Goal: Navigation & Orientation: Find specific page/section

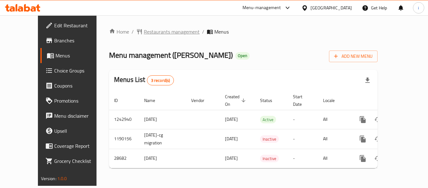
click at [144, 34] on span "Restaurants management" at bounding box center [172, 32] width 56 height 8
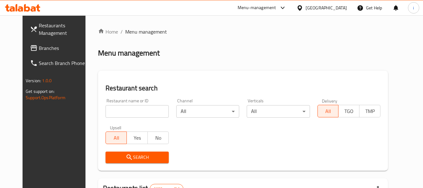
click at [39, 47] on span "Branches" at bounding box center [63, 48] width 49 height 8
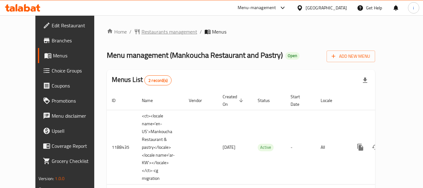
click at [144, 33] on span "Restaurants management" at bounding box center [170, 32] width 56 height 8
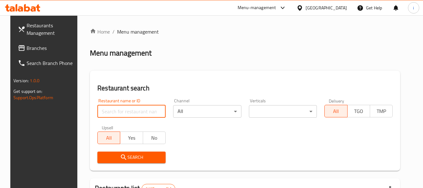
drag, startPoint x: 131, startPoint y: 114, endPoint x: 126, endPoint y: 127, distance: 14.4
click at [131, 114] on input "search" at bounding box center [131, 111] width 68 height 13
paste input "17201"
type input "17201"
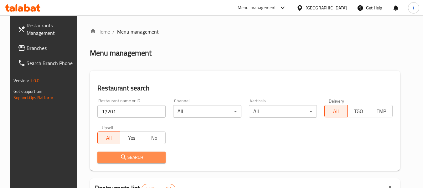
click at [125, 153] on button "Search" at bounding box center [131, 157] width 68 height 12
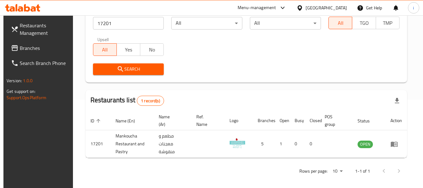
scroll to position [92, 0]
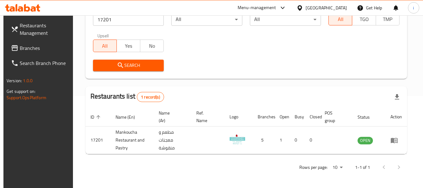
click at [287, 5] on div at bounding box center [281, 8] width 10 height 8
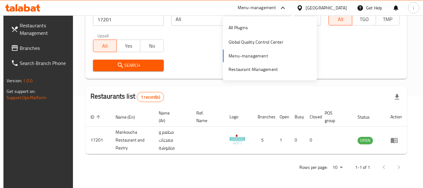
drag, startPoint x: 189, startPoint y: 52, endPoint x: 173, endPoint y: 54, distance: 16.6
click at [188, 52] on div "Restaurant name or ID 17201 Restaurant name or ID Channel All ​ Verticals All ​…" at bounding box center [246, 39] width 314 height 72
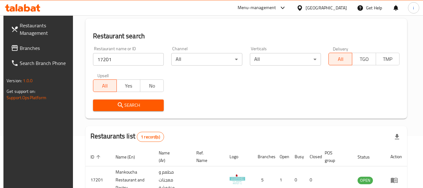
scroll to position [29, 0]
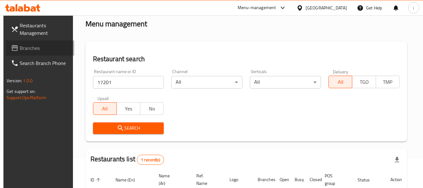
click at [43, 55] on link "Branches" at bounding box center [40, 47] width 68 height 15
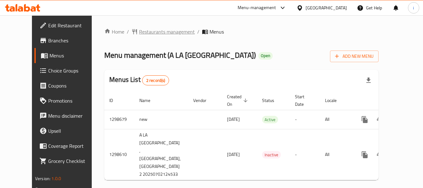
click at [142, 29] on span "Restaurants management" at bounding box center [167, 32] width 56 height 8
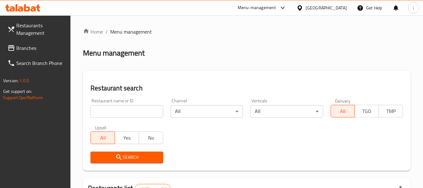
click at [23, 49] on span "Branches" at bounding box center [40, 48] width 49 height 8
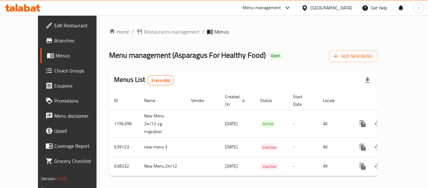
click at [132, 37] on div "Home / Restaurants management / Menus Menu management ( Asparagus For Healthy F…" at bounding box center [243, 104] width 268 height 153
click at [144, 31] on span "Restaurants management" at bounding box center [172, 32] width 56 height 8
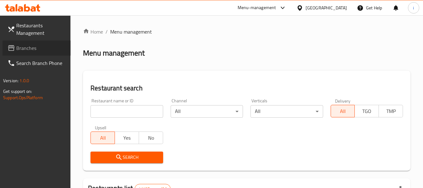
drag, startPoint x: 33, startPoint y: 45, endPoint x: 23, endPoint y: 45, distance: 10.7
click at [23, 45] on span "Branches" at bounding box center [40, 48] width 49 height 8
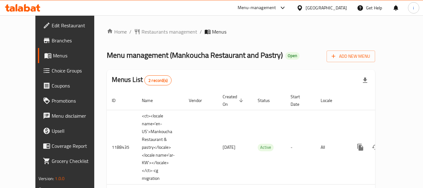
click at [52, 72] on span "Choice Groups" at bounding box center [76, 71] width 49 height 8
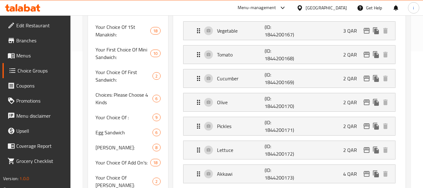
scroll to position [157, 0]
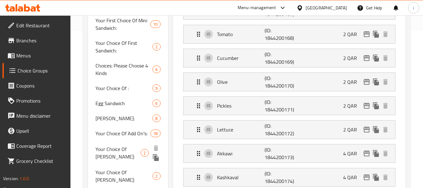
click at [114, 146] on span "Your Choice Of Dough:" at bounding box center [118, 152] width 45 height 15
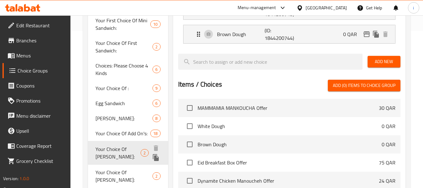
type input "Your Choice Of Dough:"
type input "إختيارك من العجينة :"
type input "1"
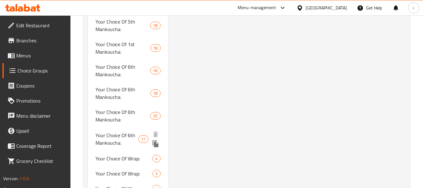
scroll to position [752, 0]
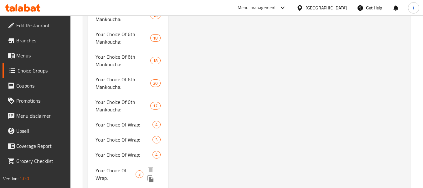
click at [115, 162] on div "Your Choice Of Wrap: 3" at bounding box center [128, 174] width 80 height 24
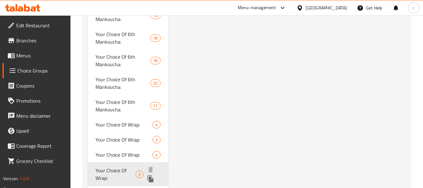
type input "Your Choice Of Wrap:"
type input "إختيارك من الراب:"
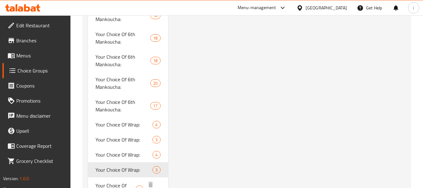
click at [109, 177] on div "Your Choice Of Wrap: 2" at bounding box center [128, 189] width 80 height 24
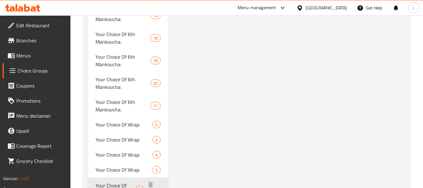
click at [111, 181] on span "Your Choice Of Wrap:" at bounding box center [116, 188] width 40 height 15
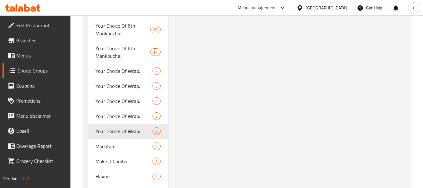
scroll to position [846, 0]
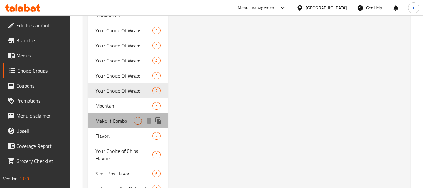
click at [116, 117] on span "Make It Combo" at bounding box center [115, 121] width 38 height 8
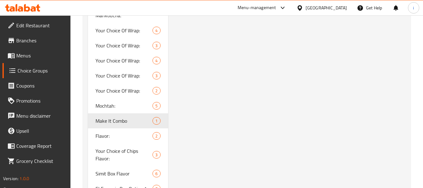
type input "Make It Combo"
type input "اجعلها كومبو"
type input "0"
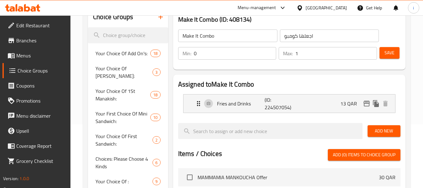
scroll to position [94, 0]
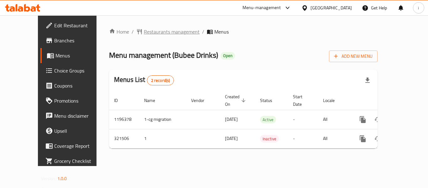
click at [144, 32] on span "Restaurants management" at bounding box center [172, 32] width 56 height 8
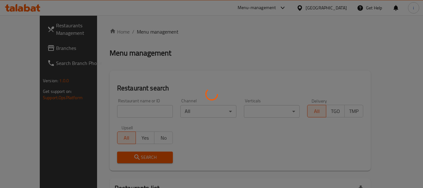
click at [14, 48] on div at bounding box center [211, 94] width 423 height 188
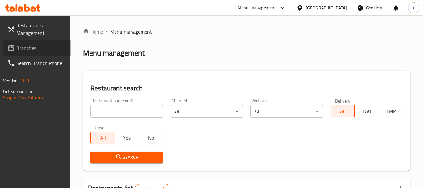
click at [14, 48] on icon at bounding box center [11, 48] width 6 height 6
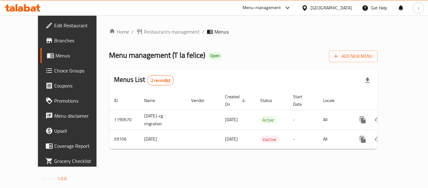
click at [281, 8] on div "Menu-management" at bounding box center [261, 8] width 39 height 8
click at [206, 22] on div "Home / Restaurants management / Menus Menu management ( T [PERSON_NAME] ) Open …" at bounding box center [242, 90] width 293 height 151
click at [147, 34] on span "Restaurants management" at bounding box center [172, 32] width 56 height 8
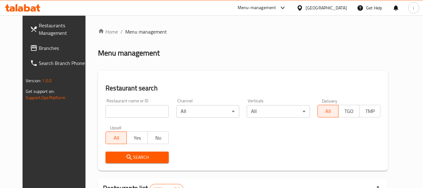
click at [39, 51] on span "Branches" at bounding box center [63, 48] width 49 height 8
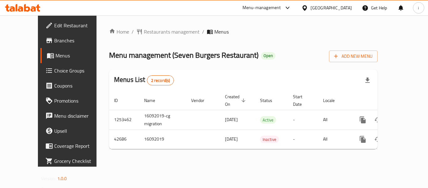
click at [308, 8] on icon at bounding box center [304, 8] width 7 height 7
click at [280, 9] on div "Menu-management" at bounding box center [261, 8] width 39 height 8
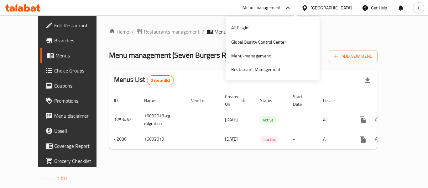
click at [156, 28] on span "Restaurants management" at bounding box center [172, 32] width 56 height 8
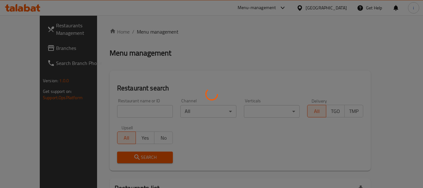
click at [152, 30] on div at bounding box center [211, 94] width 423 height 188
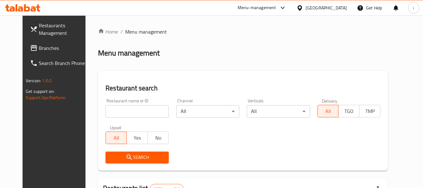
click at [25, 43] on link "Branches" at bounding box center [59, 47] width 68 height 15
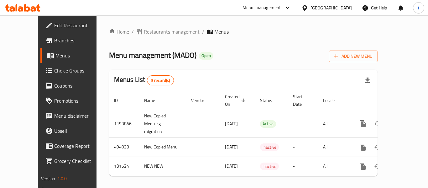
click at [262, 11] on div "Menu-management" at bounding box center [261, 8] width 39 height 8
click at [151, 23] on div "Home / Restaurants management / Menus Menu management ( MADO ) Open Add New Men…" at bounding box center [242, 104] width 293 height 178
click at [141, 38] on div "Home / Restaurants management / Menus Menu management ( MADO ) Open Add New Men…" at bounding box center [243, 104] width 268 height 153
click at [144, 28] on span "Restaurants management" at bounding box center [172, 32] width 56 height 8
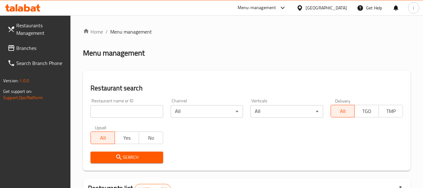
click at [23, 53] on link "Branches" at bounding box center [37, 47] width 68 height 15
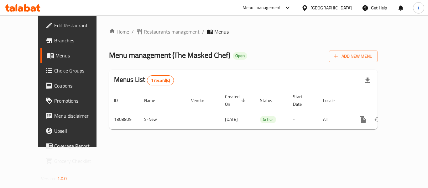
click at [144, 34] on span "Restaurants management" at bounding box center [172, 32] width 56 height 8
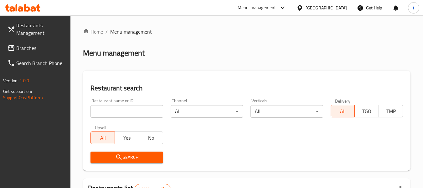
click at [36, 52] on link "Branches" at bounding box center [37, 47] width 68 height 15
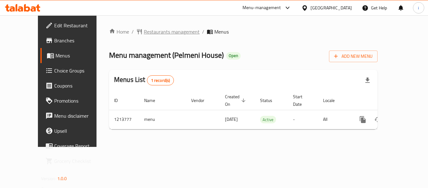
click at [144, 28] on span "Restaurants management" at bounding box center [172, 32] width 56 height 8
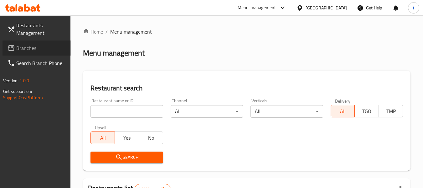
click at [29, 46] on span "Branches" at bounding box center [40, 48] width 49 height 8
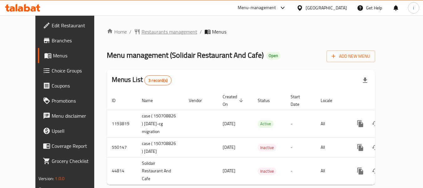
click at [142, 33] on span "Restaurants management" at bounding box center [170, 32] width 56 height 8
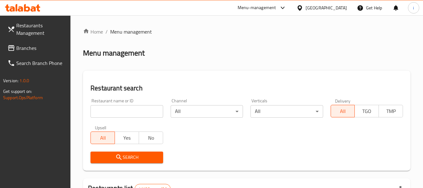
click at [46, 47] on span "Branches" at bounding box center [40, 48] width 49 height 8
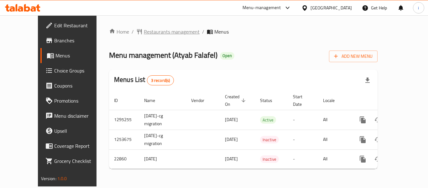
click at [146, 30] on span "Restaurants management" at bounding box center [172, 32] width 56 height 8
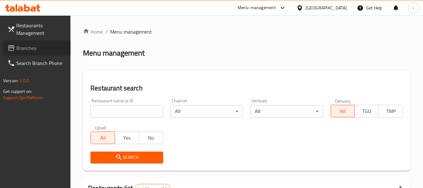
click at [26, 45] on span "Branches" at bounding box center [40, 48] width 49 height 8
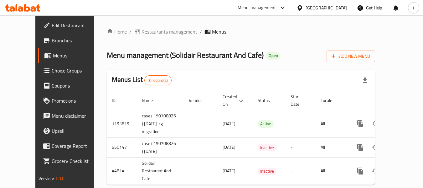
click at [154, 33] on span "Restaurants management" at bounding box center [170, 32] width 56 height 8
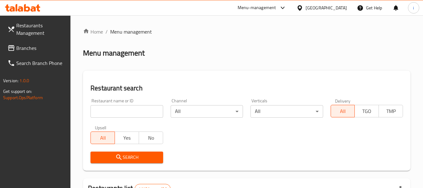
click at [30, 49] on span "Branches" at bounding box center [40, 48] width 49 height 8
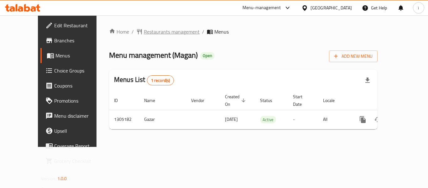
click at [144, 33] on span "Restaurants management" at bounding box center [172, 32] width 56 height 8
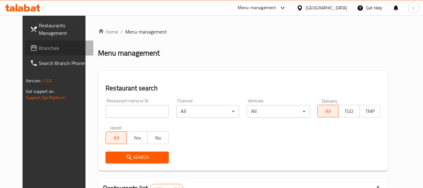
click at [39, 50] on span "Branches" at bounding box center [63, 48] width 49 height 8
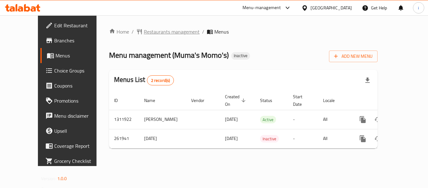
click at [144, 31] on span "Restaurants management" at bounding box center [172, 32] width 56 height 8
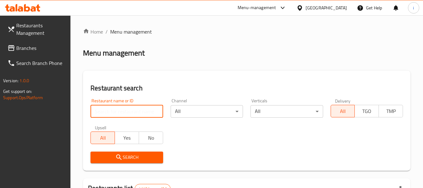
drag, startPoint x: 121, startPoint y: 109, endPoint x: 107, endPoint y: 137, distance: 31.2
click at [121, 109] on input "search" at bounding box center [127, 111] width 72 height 13
paste input "627541"
type input "627541"
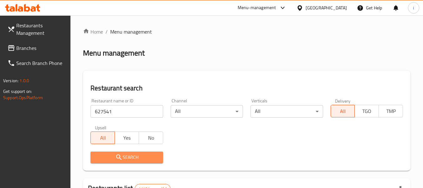
click at [109, 153] on span "Search" at bounding box center [127, 157] width 62 height 8
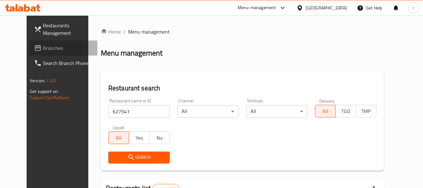
click at [43, 51] on span "Branches" at bounding box center [67, 48] width 49 height 8
